Goal: Check status: Check status

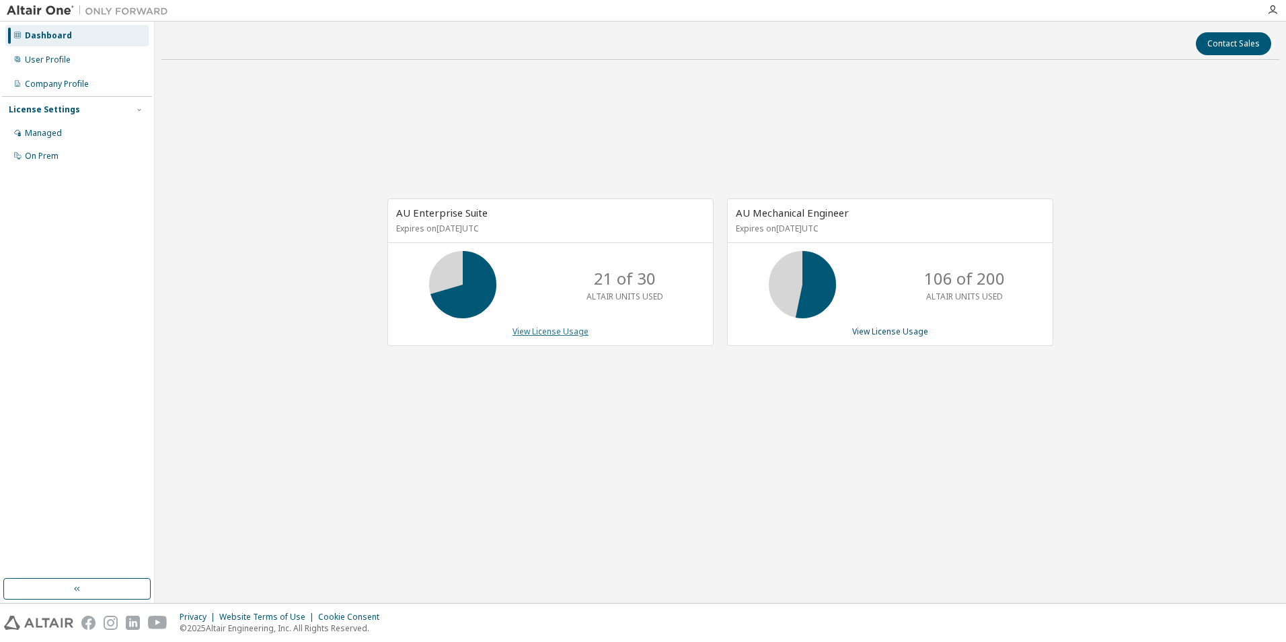
click at [531, 334] on link "View License Usage" at bounding box center [551, 331] width 76 height 11
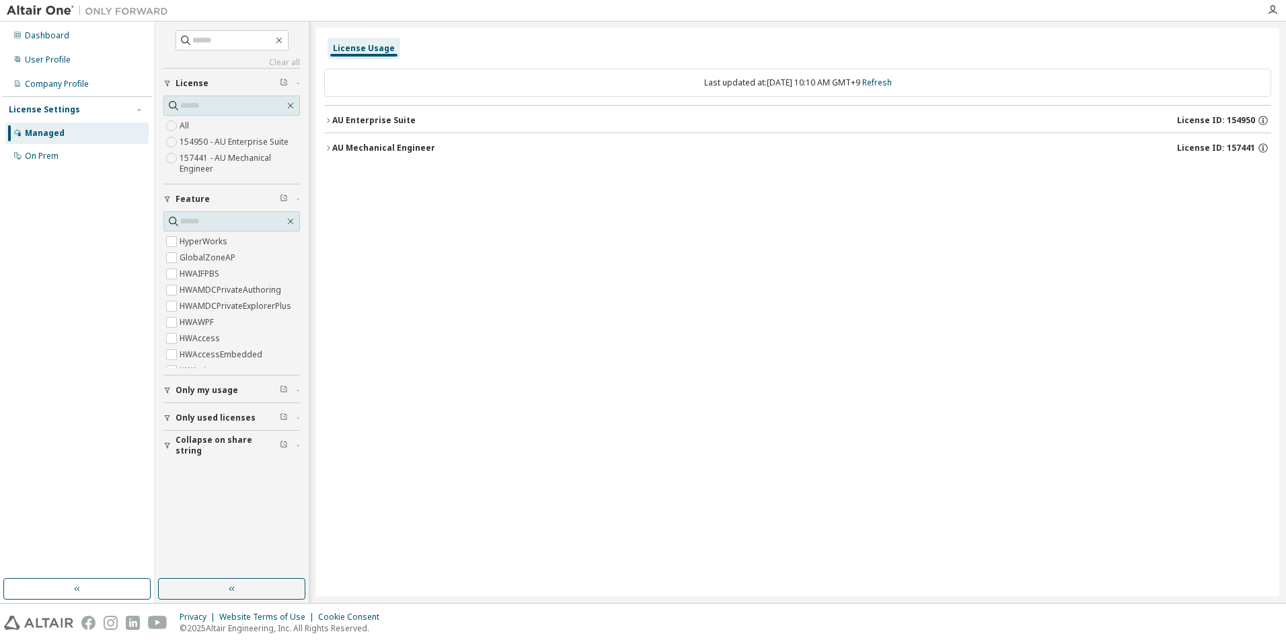
click at [324, 116] on div "License Usage Last updated at: [DATE] 10:10 AM GMT+9 Refresh AU Enterprise Suit…" at bounding box center [797, 312] width 963 height 568
click at [328, 120] on icon "button" at bounding box center [328, 120] width 8 height 8
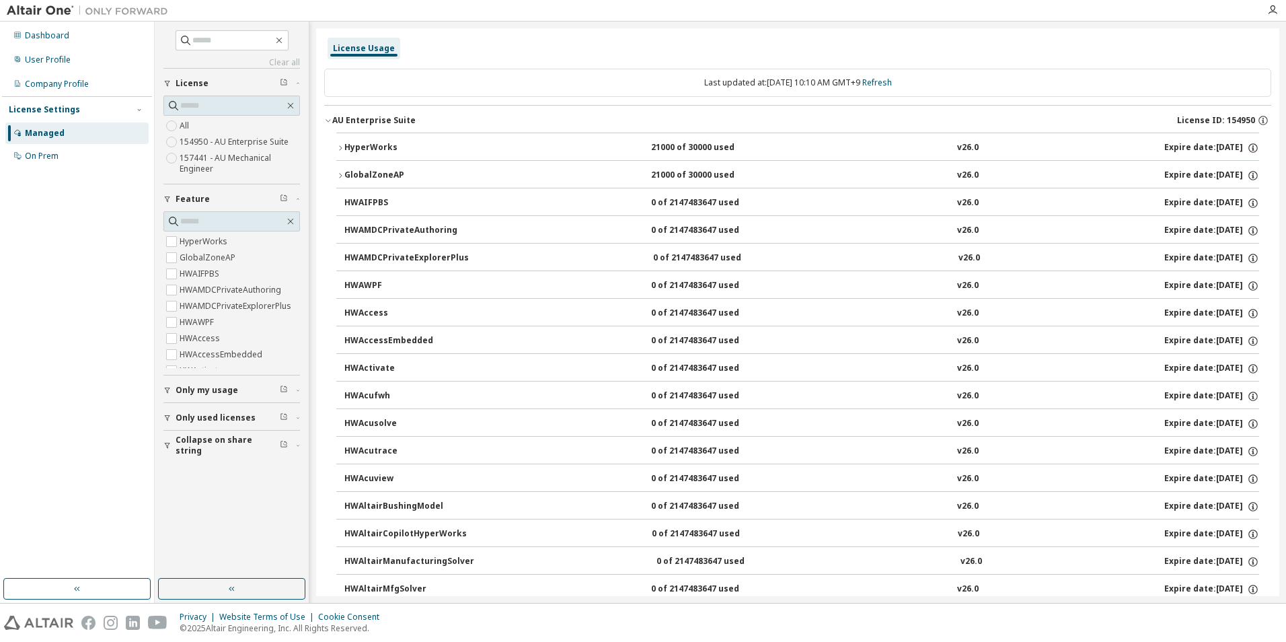
click at [341, 149] on icon "button" at bounding box center [340, 147] width 3 height 5
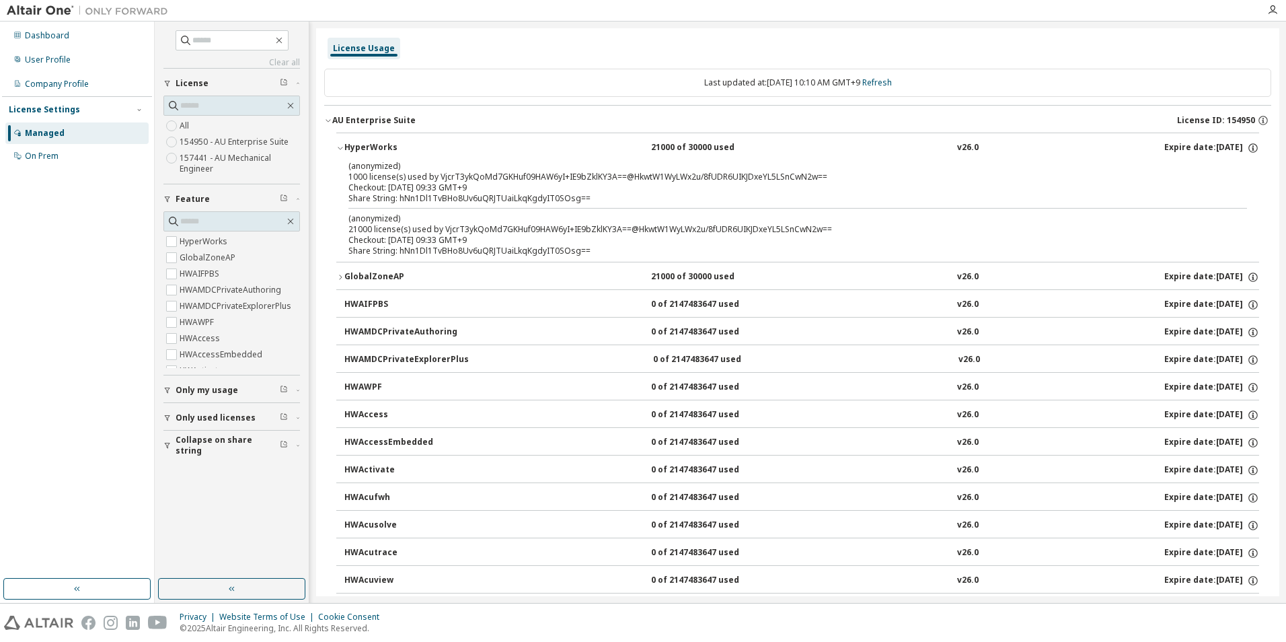
click at [338, 147] on icon "button" at bounding box center [340, 148] width 8 height 8
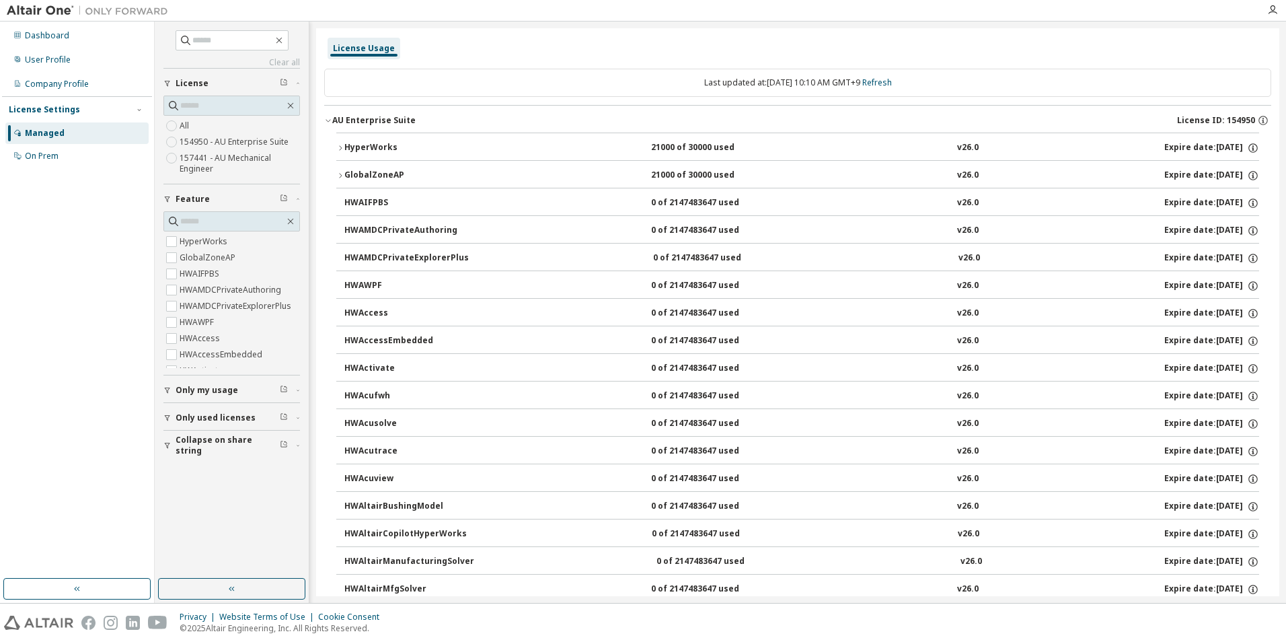
click at [340, 174] on icon "button" at bounding box center [340, 176] width 8 height 8
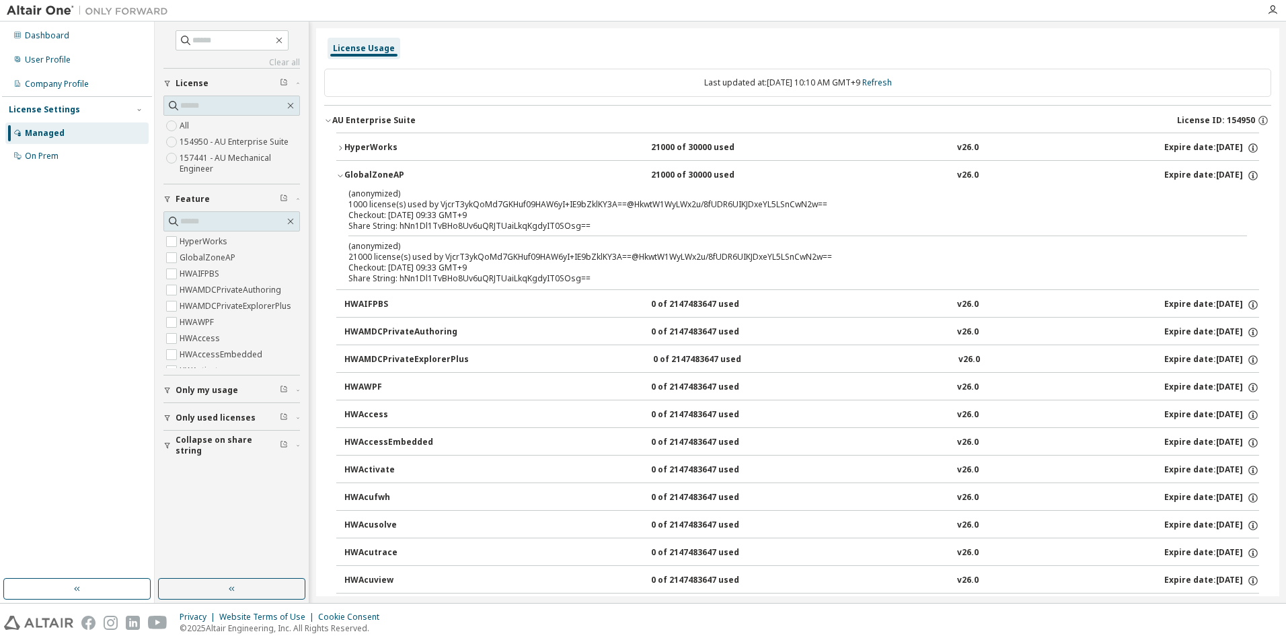
click at [338, 174] on icon "button" at bounding box center [340, 176] width 8 height 8
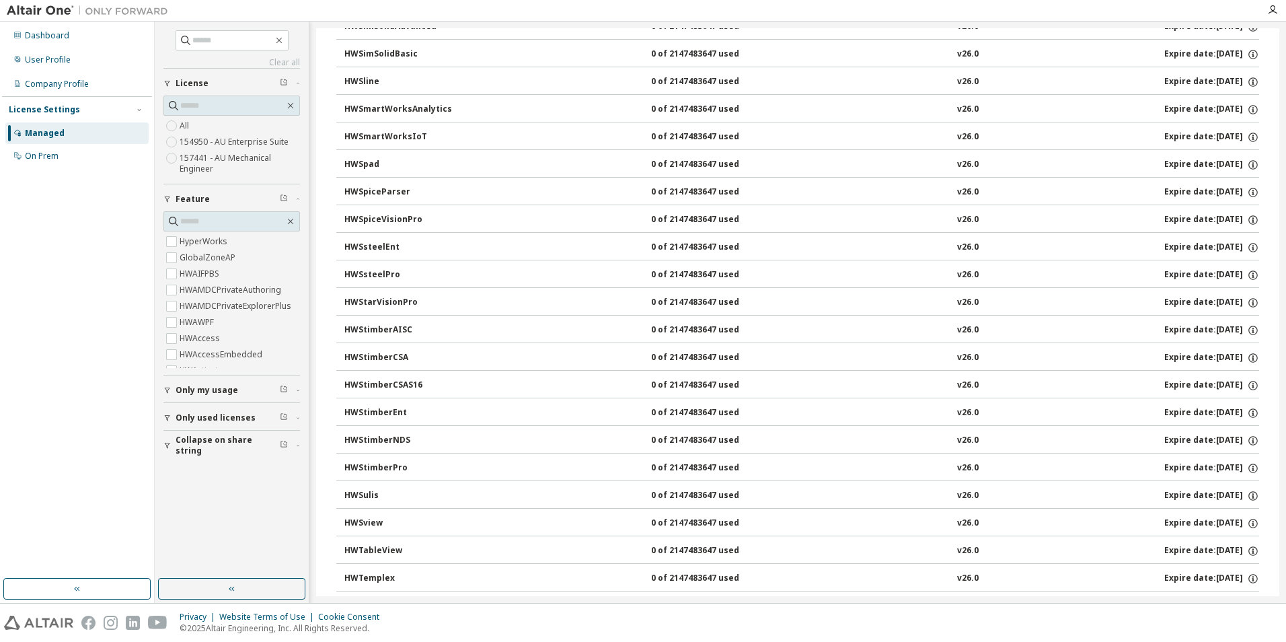
scroll to position [14290, 0]
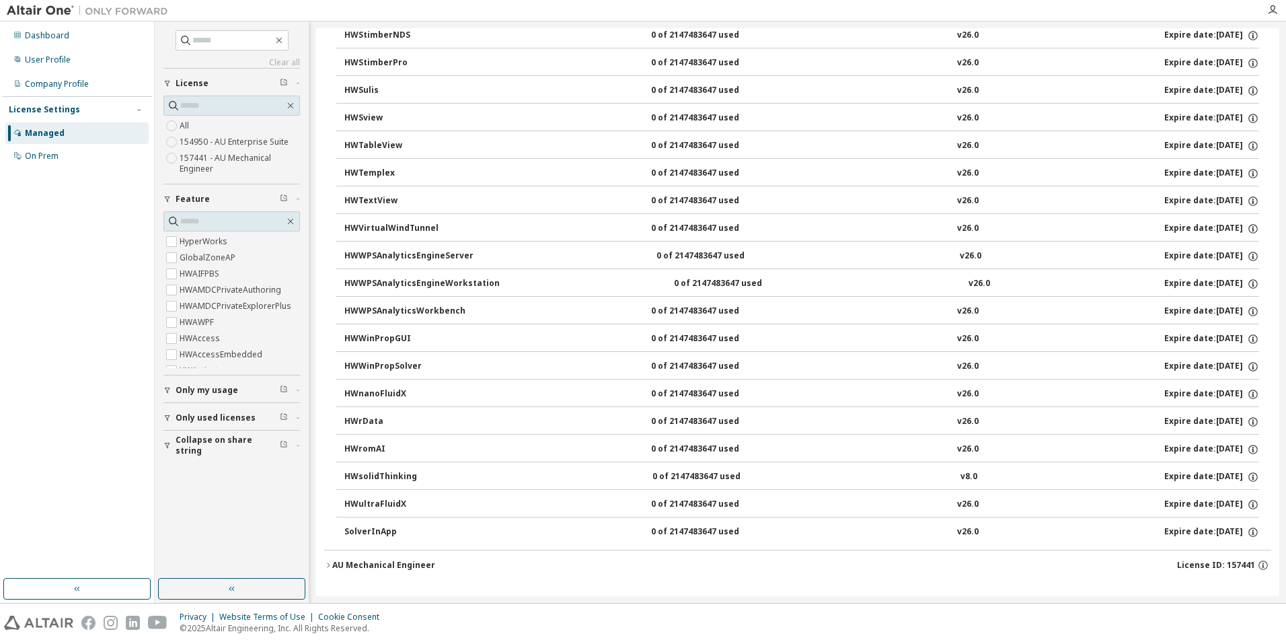
click at [326, 564] on icon "button" at bounding box center [328, 565] width 8 height 8
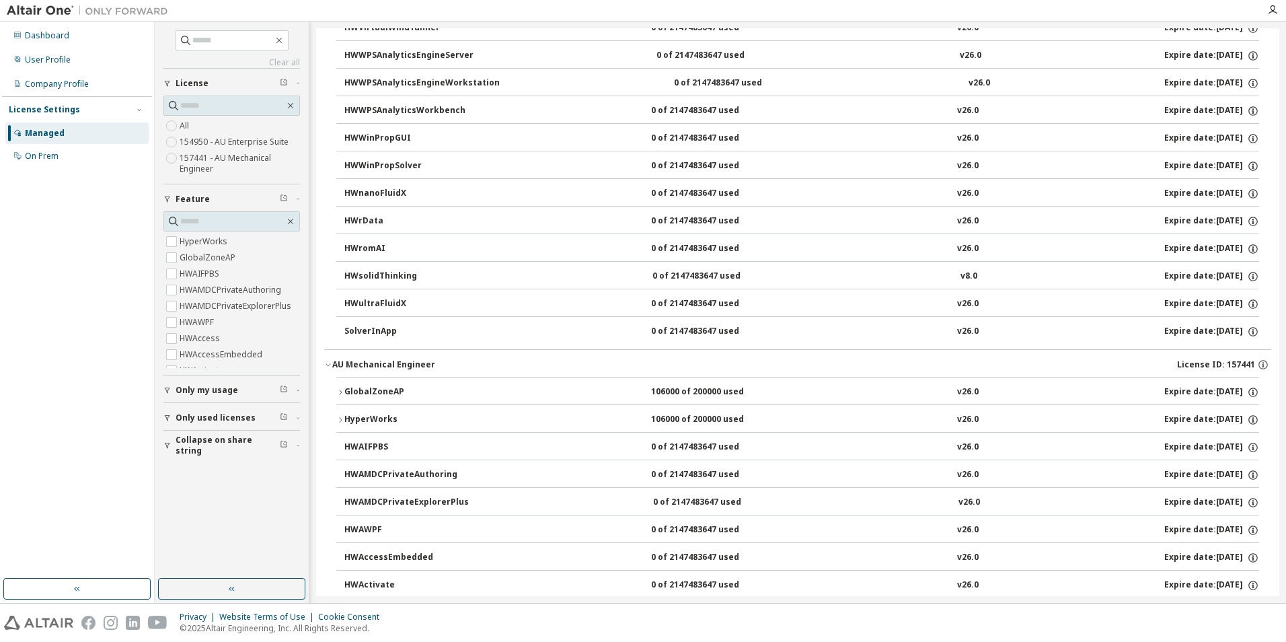
scroll to position [14492, 0]
click at [342, 389] on icon "button" at bounding box center [340, 391] width 8 height 8
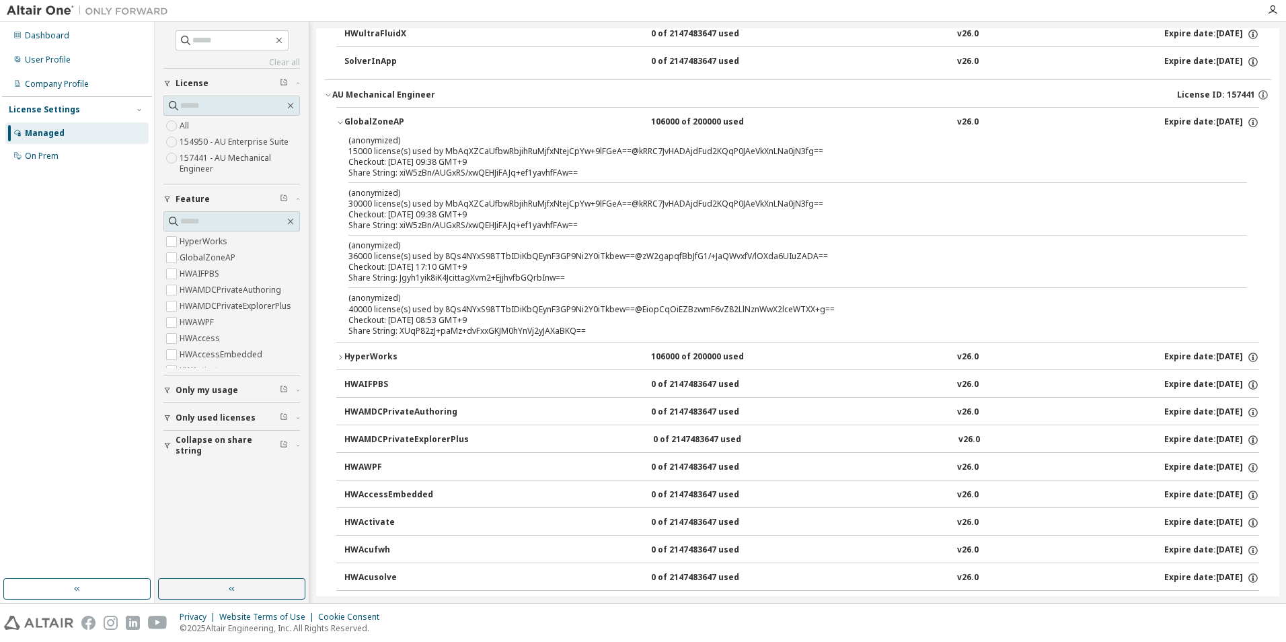
scroll to position [14761, 0]
click at [338, 359] on icon "button" at bounding box center [340, 357] width 8 height 8
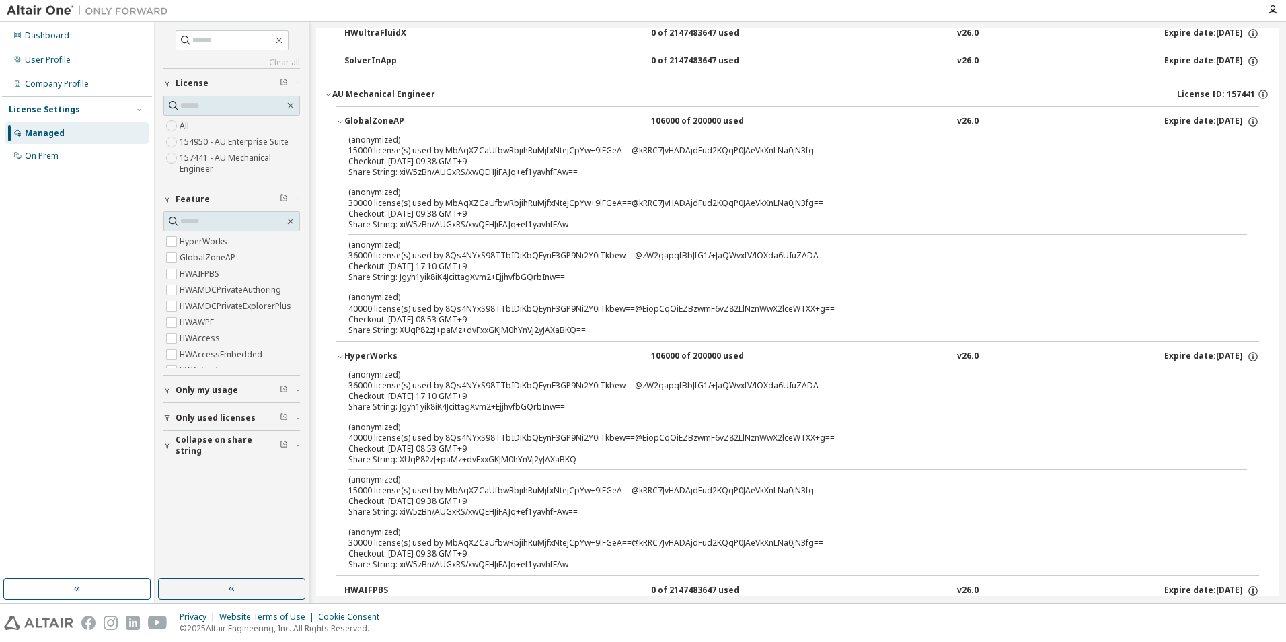
click at [205, 390] on span "Only my usage" at bounding box center [207, 390] width 63 height 11
click at [187, 406] on label "Yes" at bounding box center [188, 410] width 16 height 16
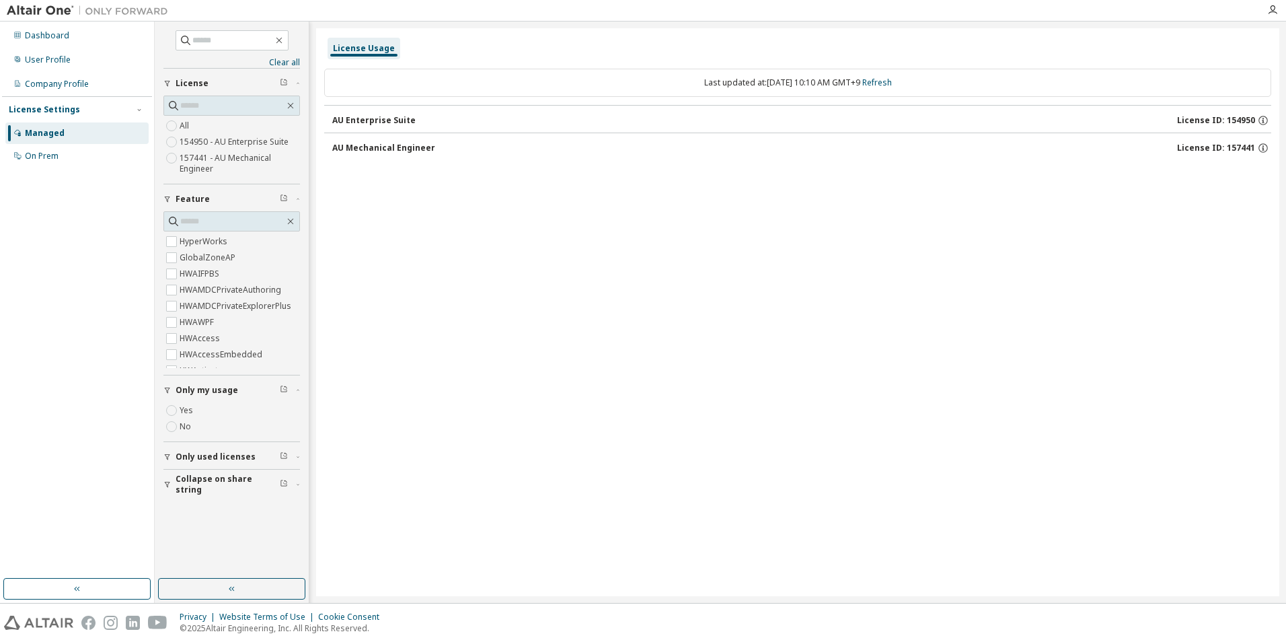
scroll to position [0, 0]
click at [188, 406] on label "Yes" at bounding box center [188, 410] width 16 height 16
click at [187, 450] on button "Only used licenses" at bounding box center [231, 457] width 137 height 30
click at [327, 118] on icon "button" at bounding box center [328, 120] width 8 height 8
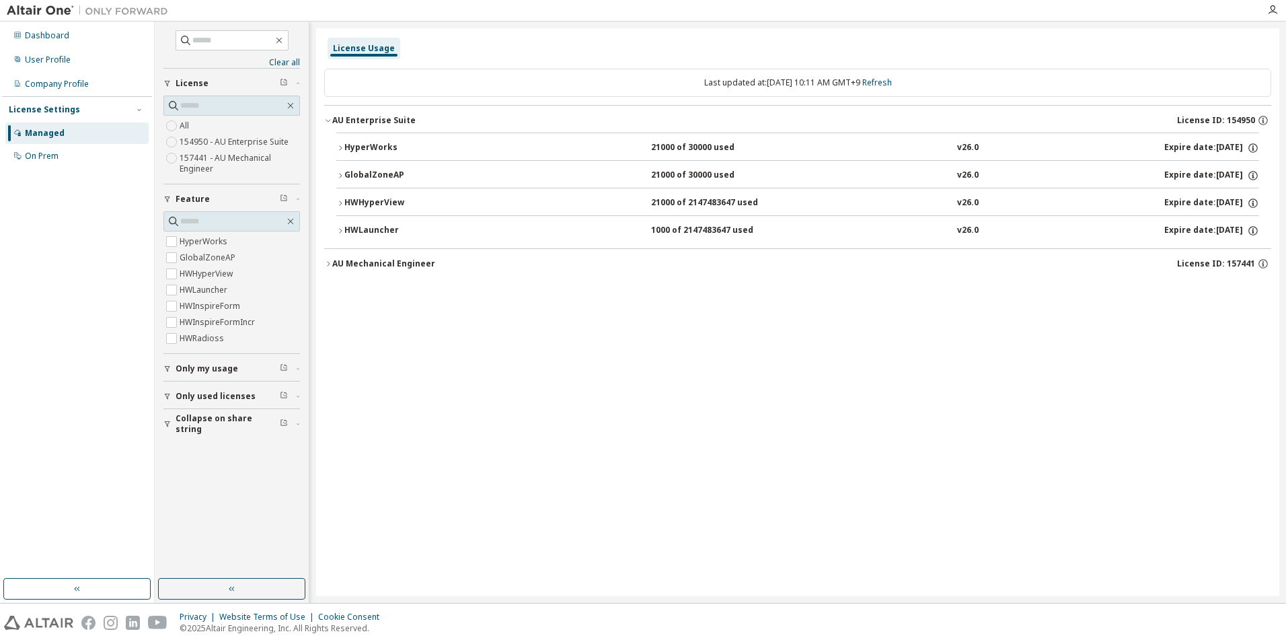
click at [336, 266] on div "AU Mechanical Engineer" at bounding box center [383, 263] width 103 height 11
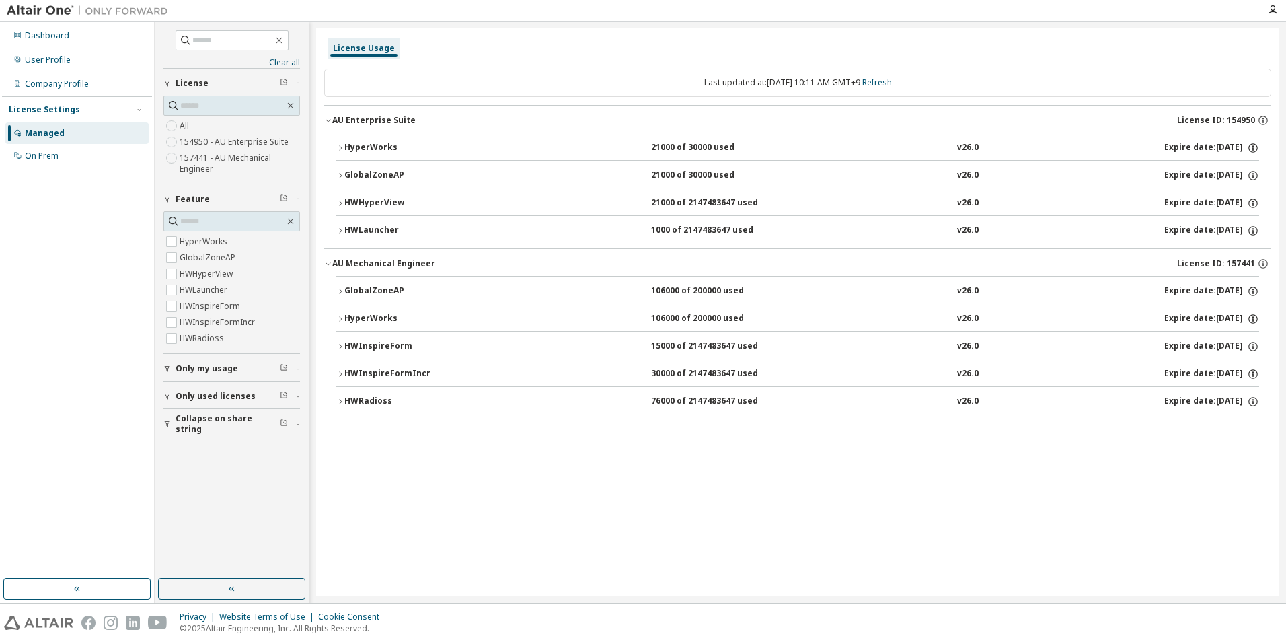
click at [338, 149] on icon "button" at bounding box center [340, 148] width 8 height 8
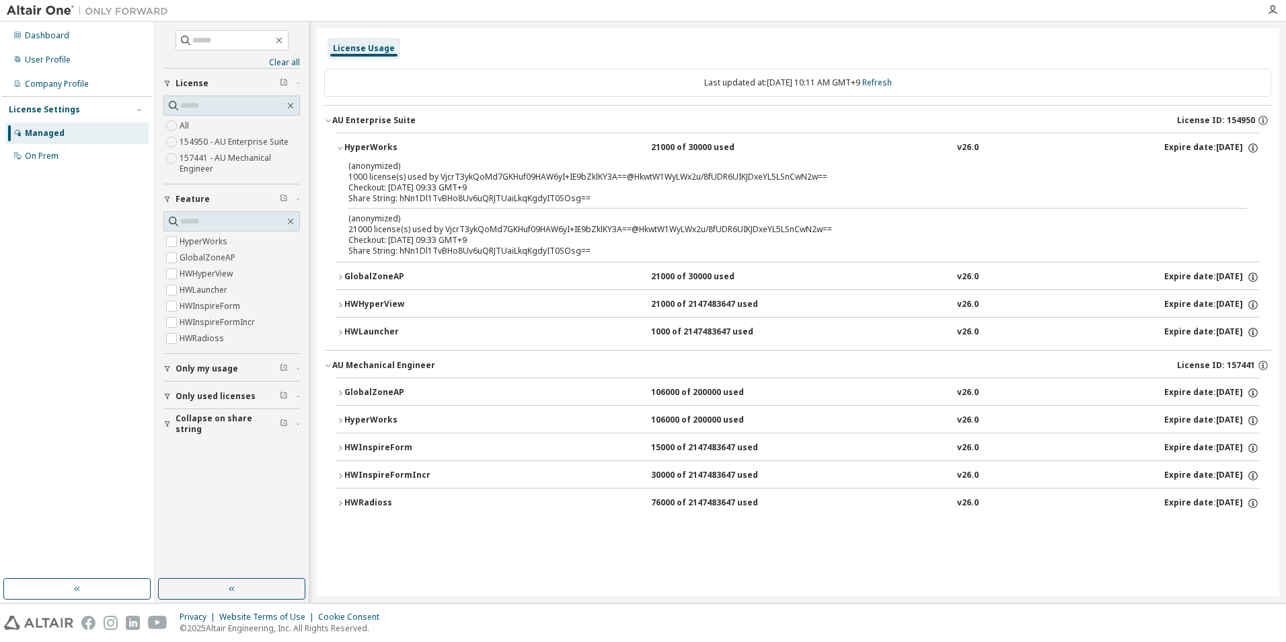
click at [341, 148] on icon "button" at bounding box center [340, 148] width 8 height 8
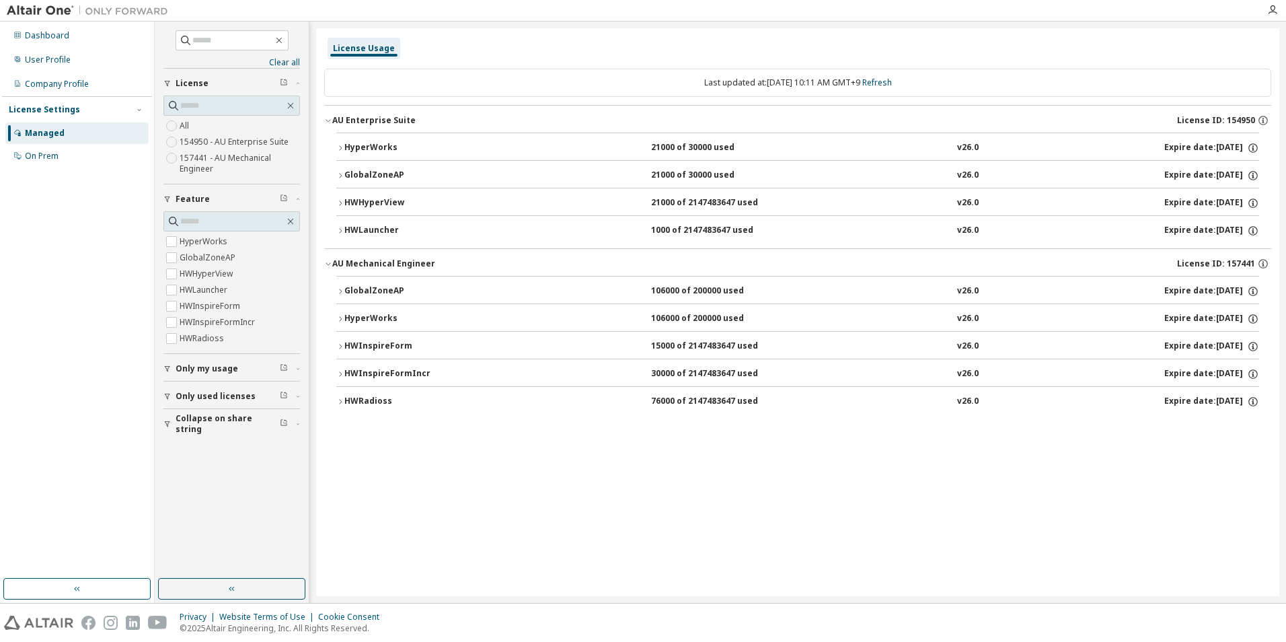
click at [340, 170] on button "GlobalZoneAP 21000 of 30000 used v26.0 Expire date: [DATE]" at bounding box center [797, 176] width 923 height 30
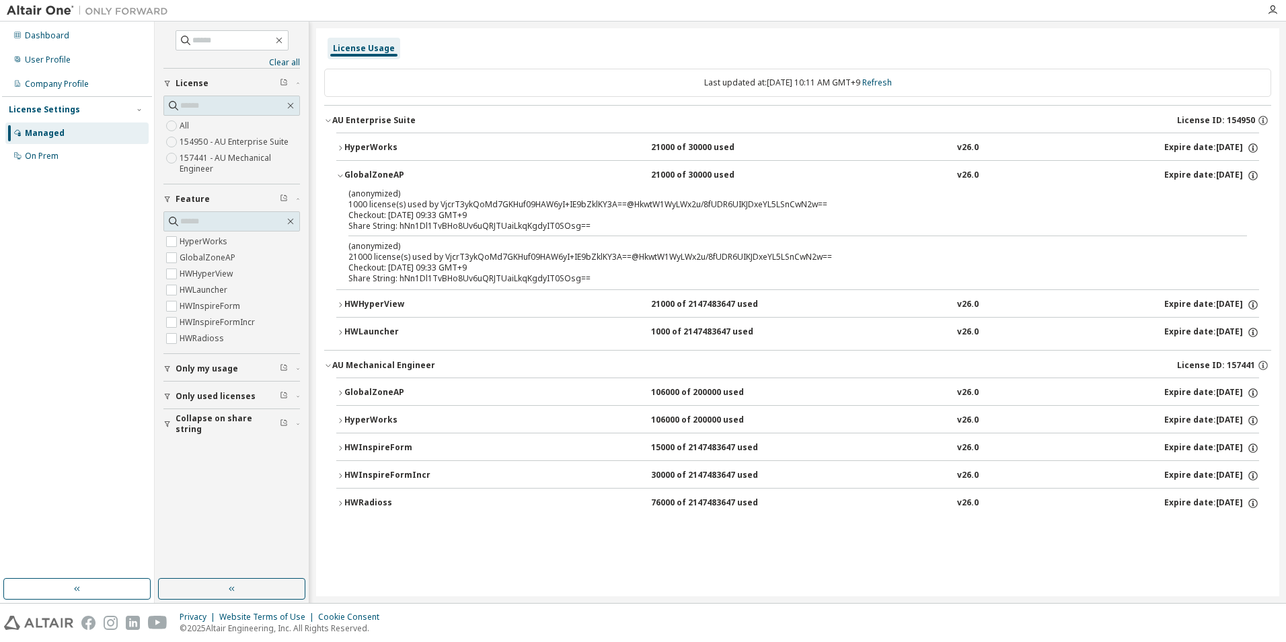
click at [338, 170] on button "GlobalZoneAP 21000 of 30000 used v26.0 Expire date: [DATE]" at bounding box center [797, 176] width 923 height 30
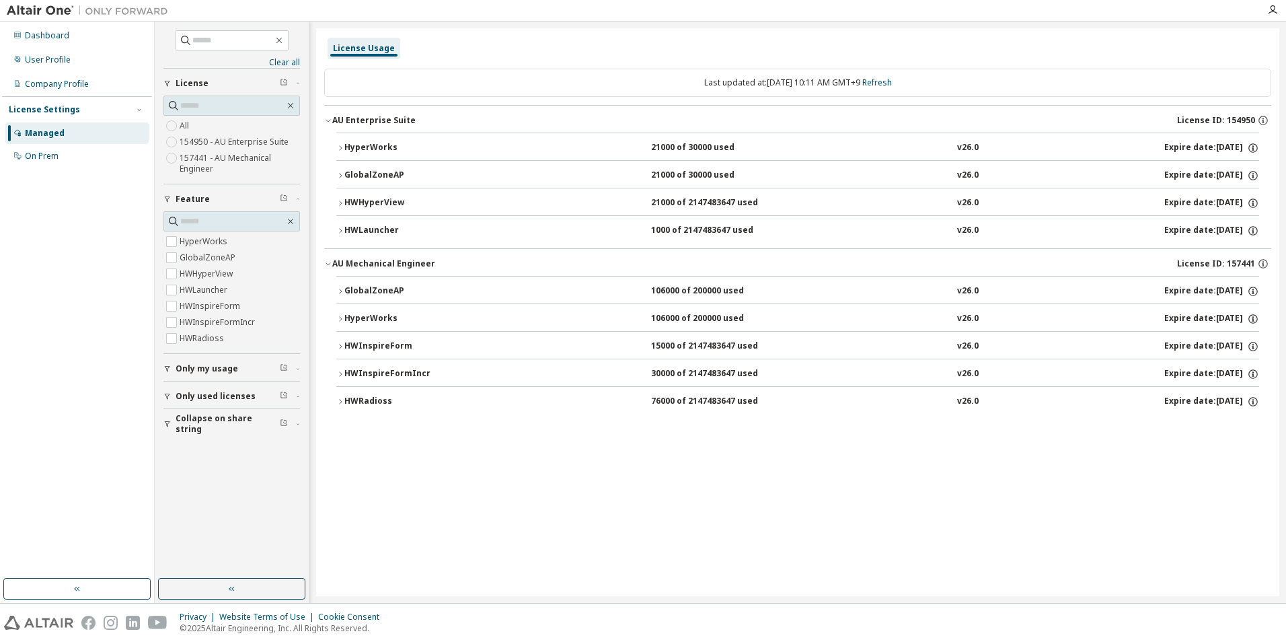
click at [338, 289] on icon "button" at bounding box center [340, 291] width 8 height 8
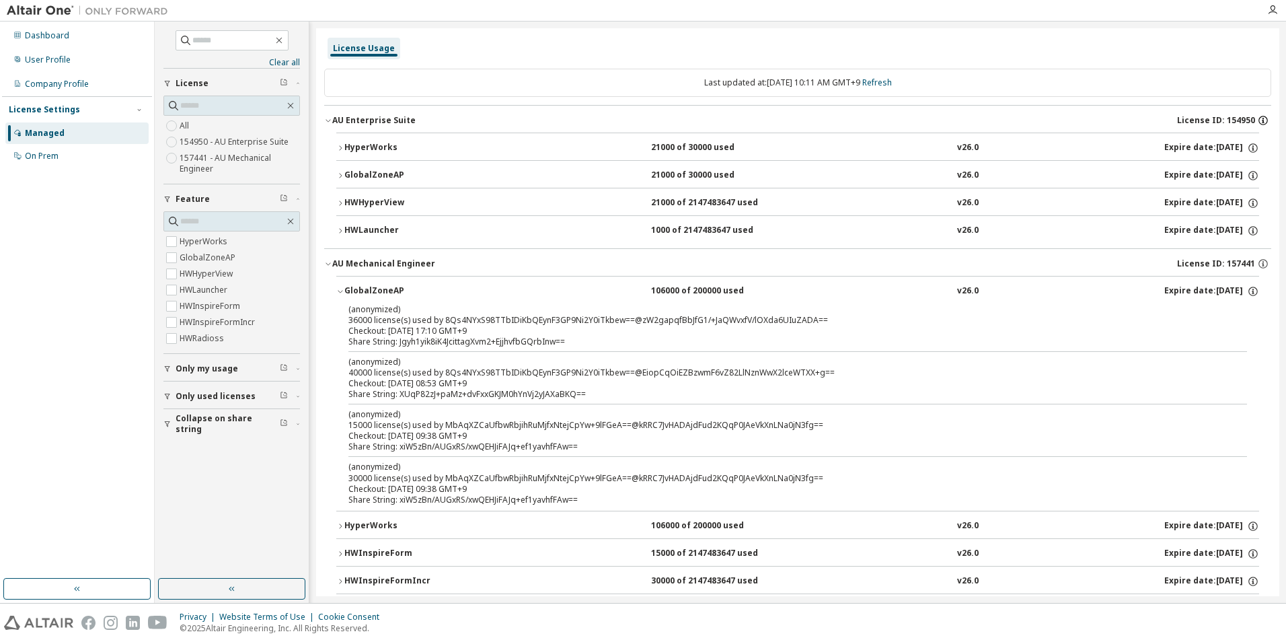
click at [1259, 118] on icon "button" at bounding box center [1263, 120] width 12 height 12
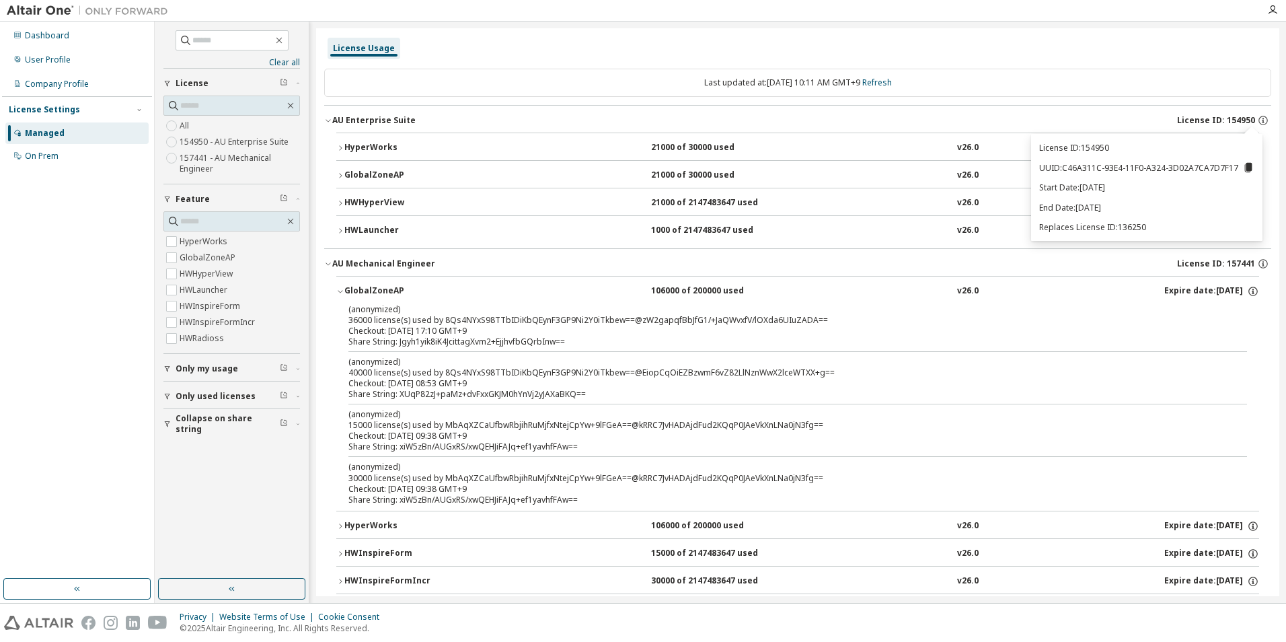
click at [1084, 91] on div "Last updated at: [DATE] 10:11 AM GMT+9 Refresh" at bounding box center [797, 83] width 947 height 28
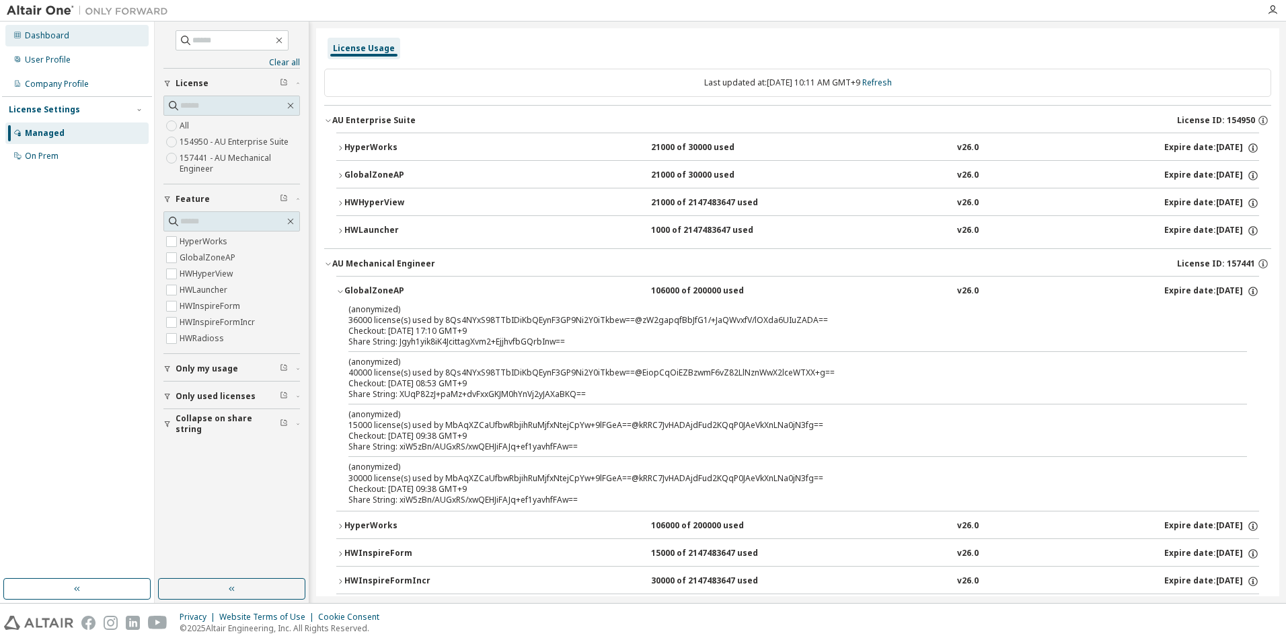
click at [91, 39] on div "Dashboard" at bounding box center [76, 36] width 143 height 22
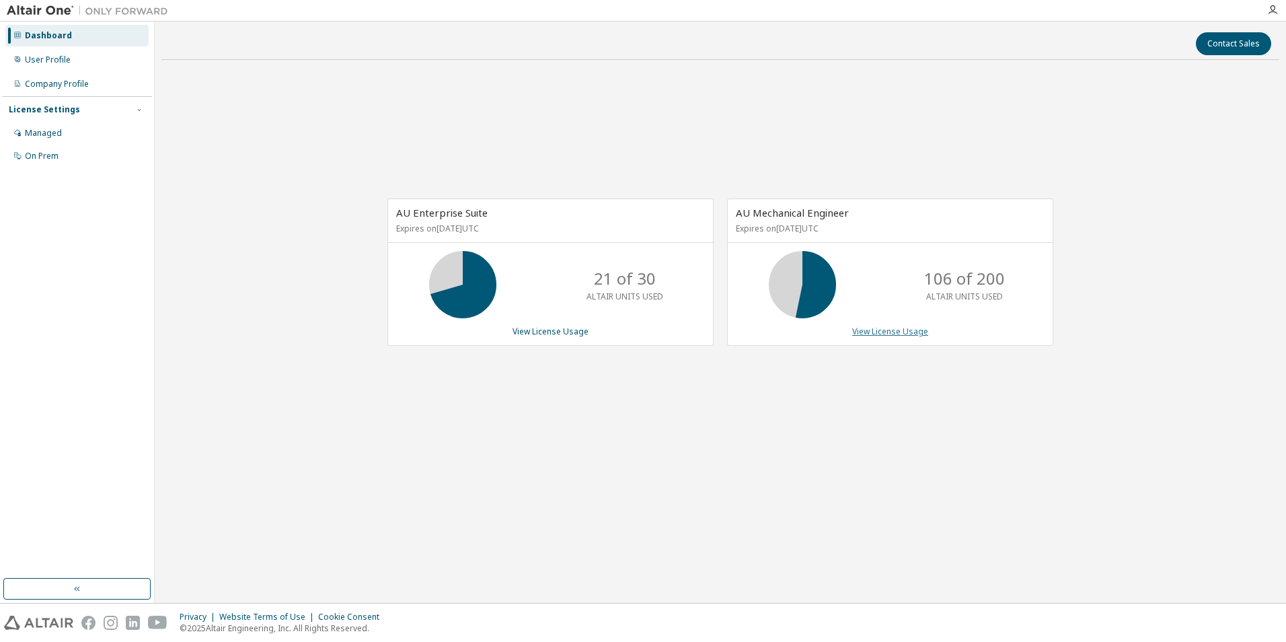
click at [899, 333] on link "View License Usage" at bounding box center [890, 331] width 76 height 11
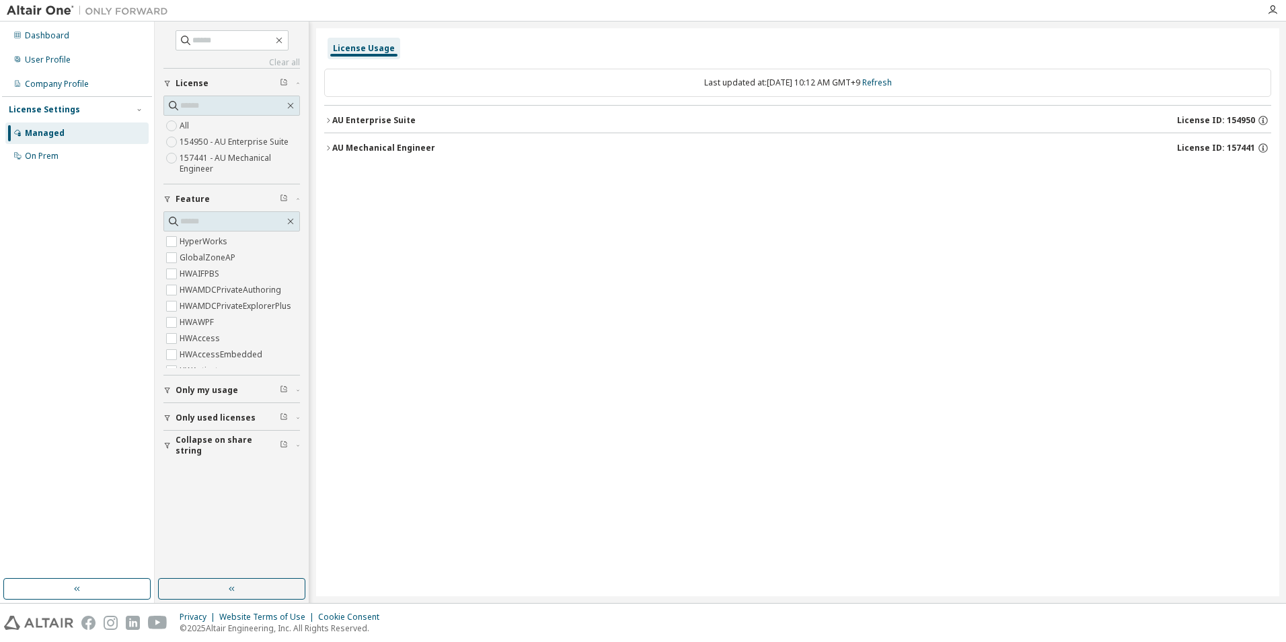
click at [327, 120] on icon "button" at bounding box center [328, 120] width 8 height 8
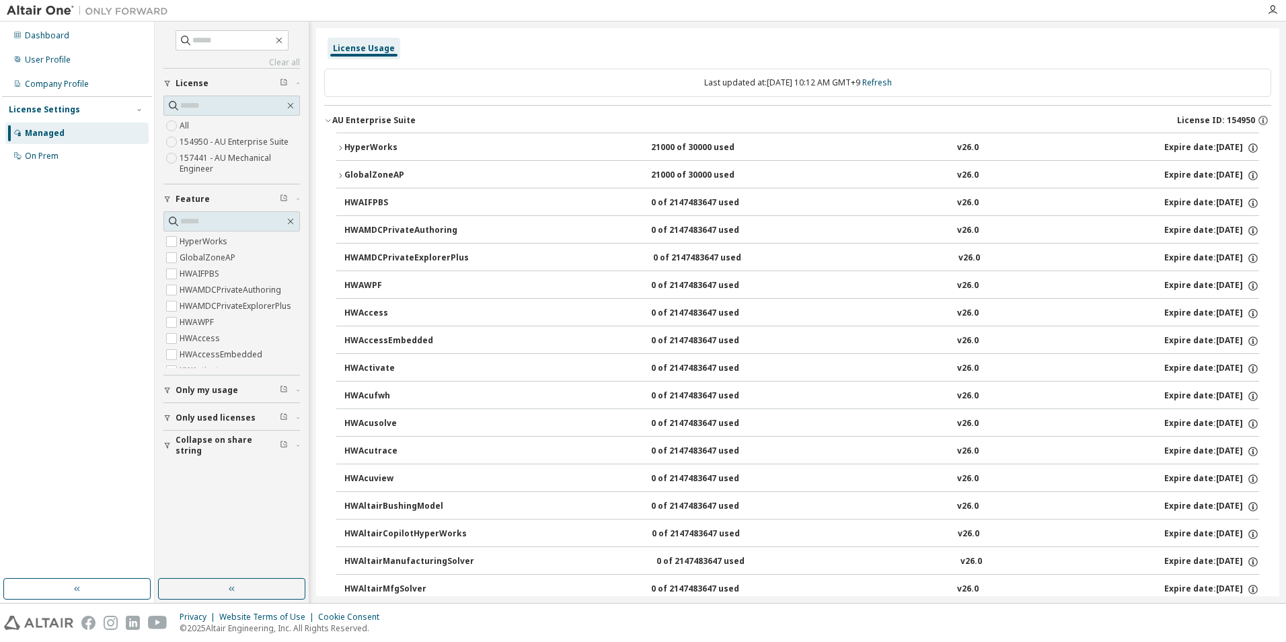
click at [338, 147] on icon "button" at bounding box center [340, 148] width 8 height 8
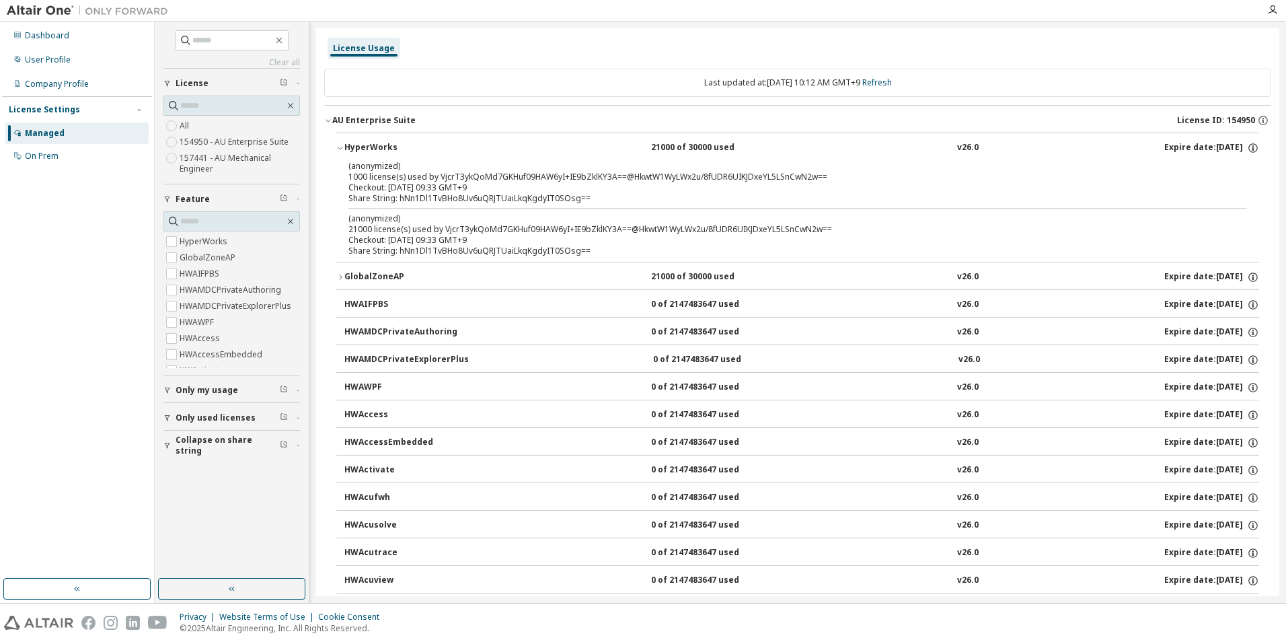
click at [340, 146] on icon "button" at bounding box center [340, 148] width 8 height 8
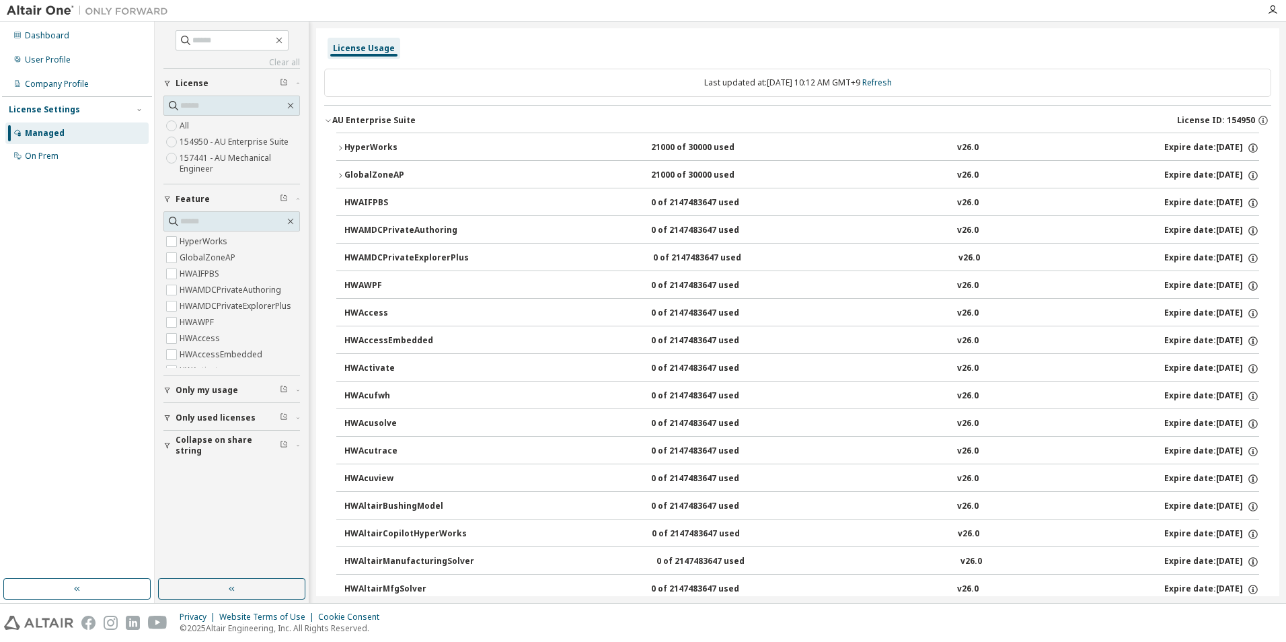
click at [341, 174] on icon "button" at bounding box center [340, 176] width 8 height 8
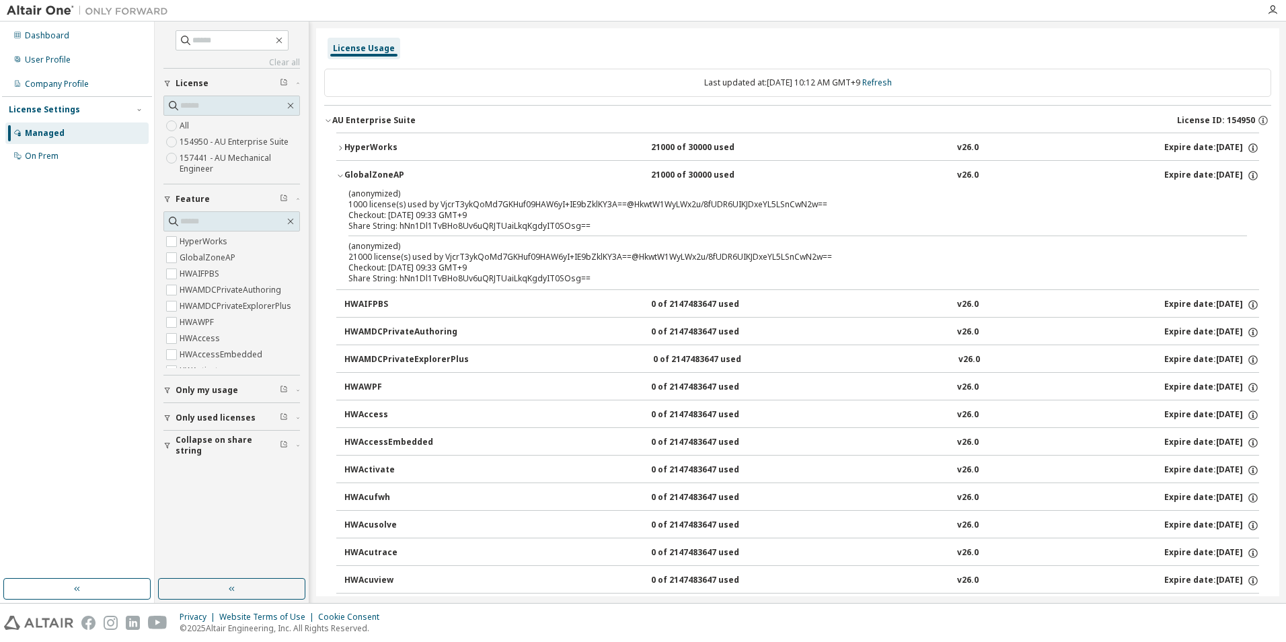
click at [340, 174] on icon "button" at bounding box center [340, 176] width 8 height 8
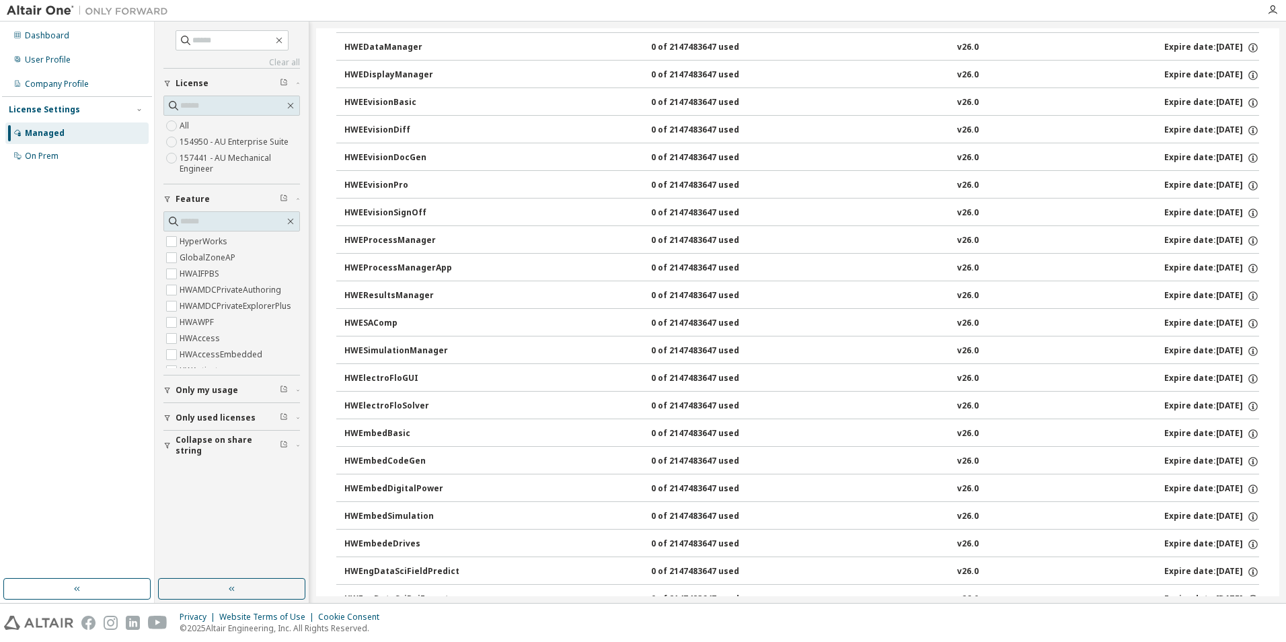
scroll to position [1615, 0]
